Goal: Find specific page/section: Find specific page/section

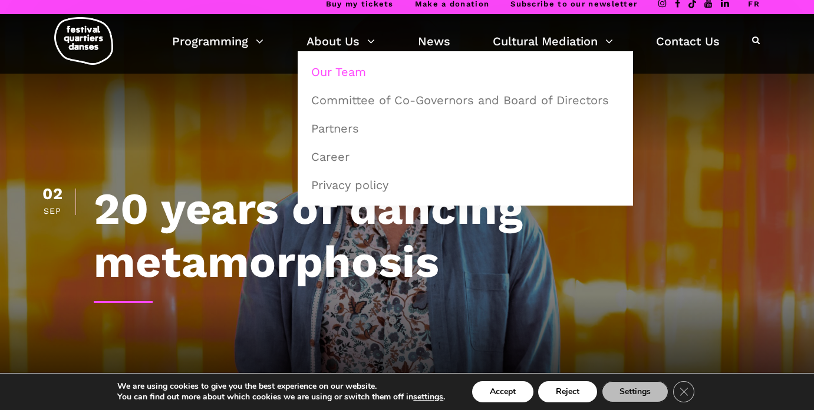
click at [334, 72] on link "Our Team" at bounding box center [465, 71] width 322 height 27
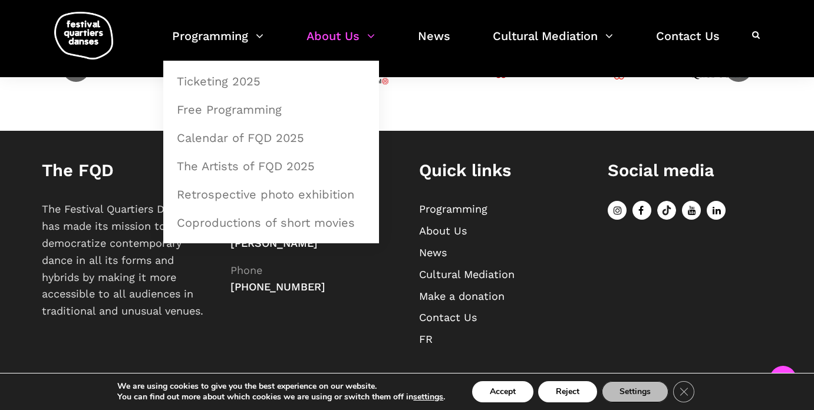
scroll to position [909, 0]
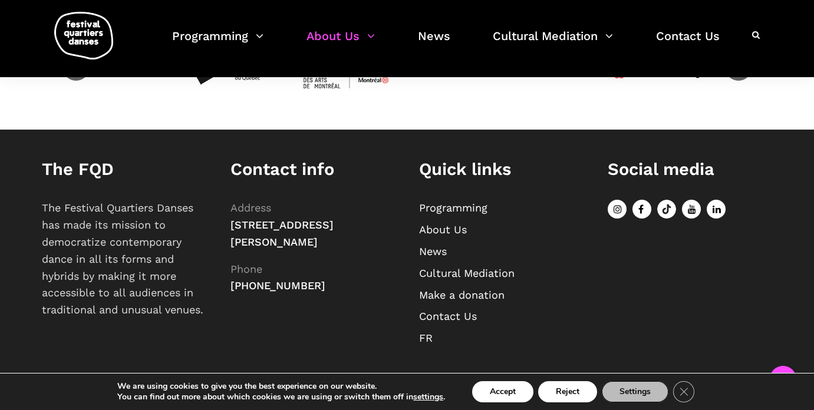
drag, startPoint x: 62, startPoint y: 210, endPoint x: 184, endPoint y: 206, distance: 122.0
click at [184, 206] on p "The Festival Quartiers Danses has made its mission to democratize contemporary …" at bounding box center [124, 259] width 165 height 119
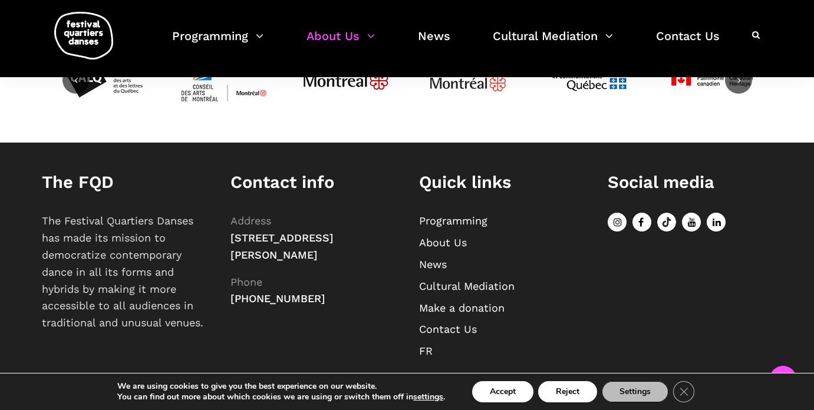
scroll to position [898, 0]
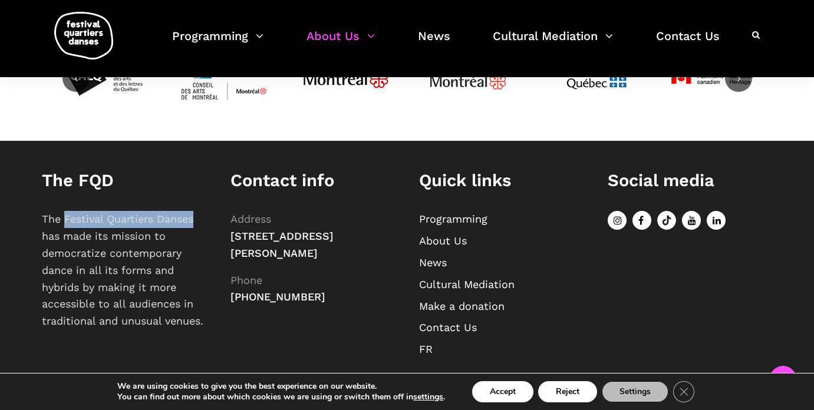
drag, startPoint x: 65, startPoint y: 218, endPoint x: 202, endPoint y: 215, distance: 137.3
click at [202, 215] on p "The Festival Quartiers Danses has made its mission to democratize contemporary …" at bounding box center [124, 270] width 165 height 119
copy p "Festival Quartiers Danses"
